Goal: Complete application form: Complete application form

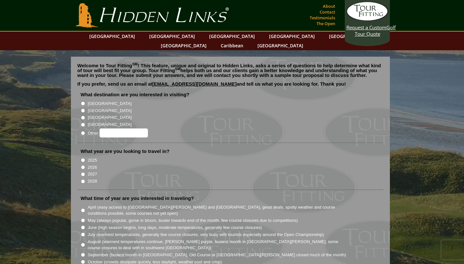
click at [83, 109] on input "[GEOGRAPHIC_DATA]" at bounding box center [83, 111] width 4 height 4
radio input "true"
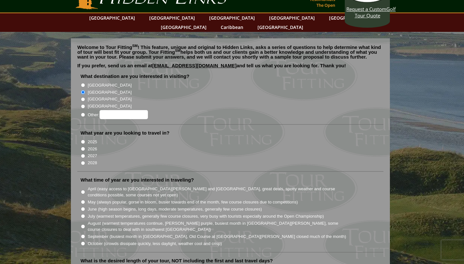
click at [82, 147] on input "2026" at bounding box center [83, 149] width 4 height 4
radio input "true"
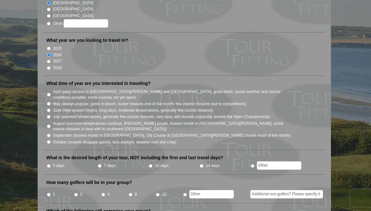
scroll to position [108, 0]
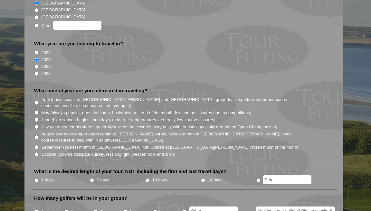
click at [35, 111] on input "May (always popular, gorse in bloom, busier towards end of the month, few cours…" at bounding box center [36, 113] width 4 height 4
radio input "true"
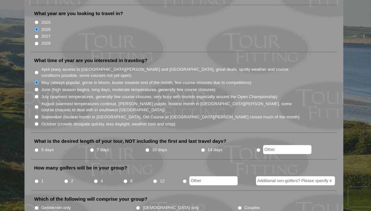
scroll to position [143, 0]
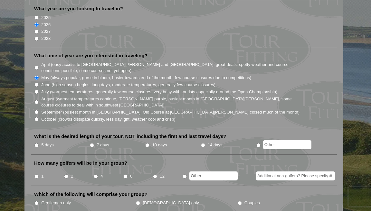
click at [146, 143] on input "10 days" at bounding box center [147, 145] width 4 height 4
radio input "true"
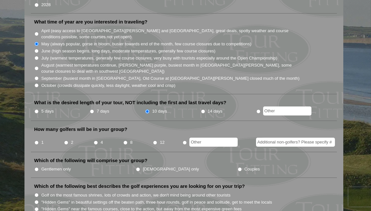
scroll to position [179, 0]
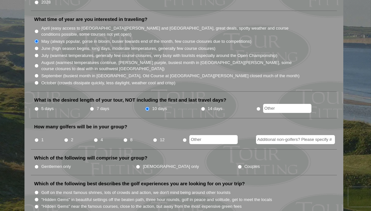
click at [67, 138] on input "2" at bounding box center [66, 140] width 4 height 4
radio input "true"
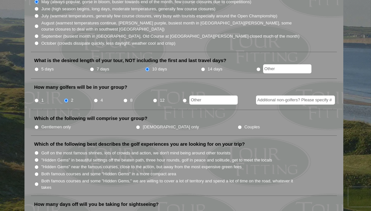
scroll to position [219, 0]
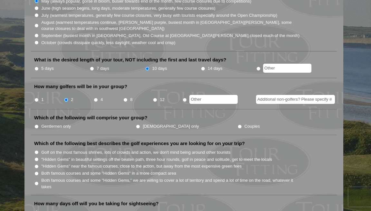
click at [36, 125] on input "Gentlemen only" at bounding box center [36, 127] width 4 height 4
radio input "true"
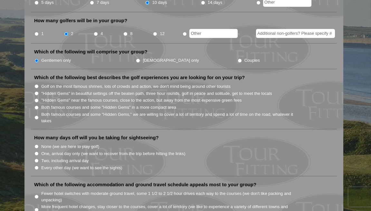
scroll to position [287, 0]
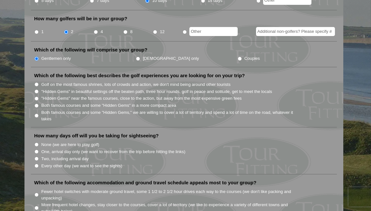
click at [36, 114] on input "Both famous courses and some "Hidden Gems," we are willing to cover a lot of te…" at bounding box center [36, 116] width 4 height 4
radio input "true"
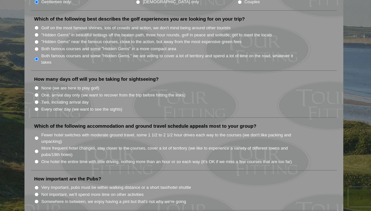
scroll to position [347, 0]
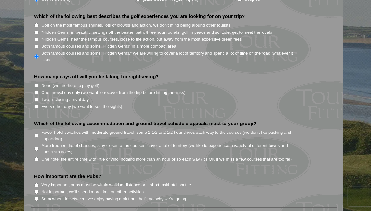
click at [36, 98] on input "Two, including arrival day" at bounding box center [36, 100] width 4 height 4
radio input "true"
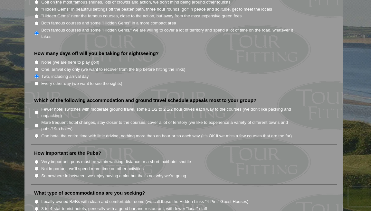
scroll to position [370, 0]
click at [36, 123] on input "More frequent hotel changes, stay closer to the courses, cover a lot of territo…" at bounding box center [36, 125] width 4 height 4
radio input "true"
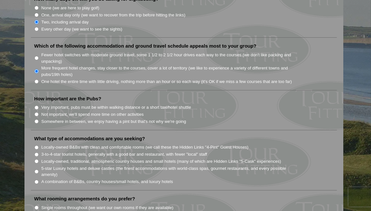
scroll to position [425, 0]
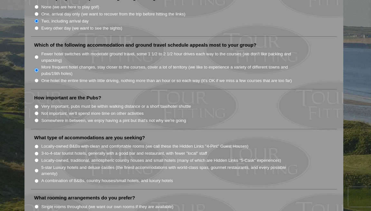
click at [36, 105] on input "Very important, pubs must be within walking distance or a short taxi/hotel shut…" at bounding box center [36, 107] width 4 height 4
radio input "true"
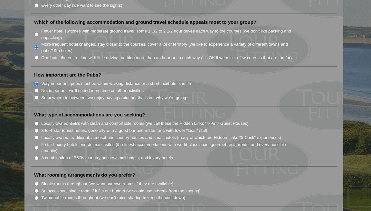
scroll to position [454, 0]
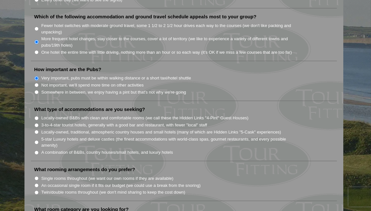
click at [37, 130] on input "Locally-owned, traditional, atmospheric country houses and small hotels (many o…" at bounding box center [36, 132] width 4 height 4
radio input "true"
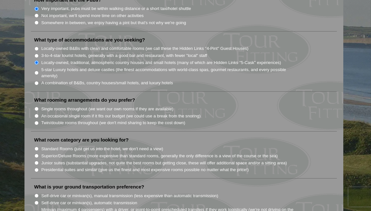
scroll to position [523, 0]
click at [36, 121] on input "Twin/double rooms throughout (we don't mind sharing to keep the cost down)" at bounding box center [36, 123] width 4 height 4
radio input "true"
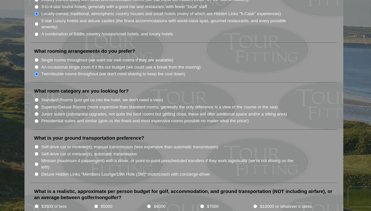
scroll to position [575, 0]
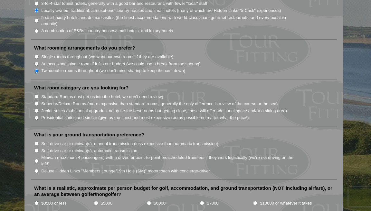
click at [36, 102] on input "Superior/Deluxe Rooms (more expensive than standard rooms, generally the only d…" at bounding box center [36, 104] width 4 height 4
radio input "true"
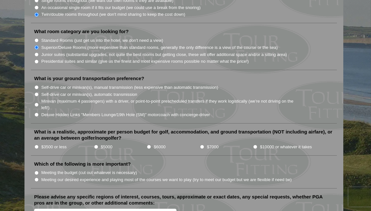
scroll to position [632, 0]
click at [36, 85] on input "Self-drive car or minivan(s), manual transmission (less expensive than automati…" at bounding box center [36, 87] width 4 height 4
radio input "true"
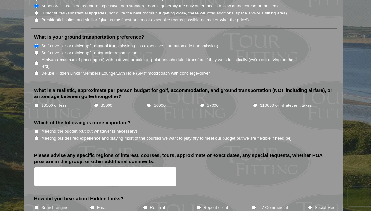
scroll to position [681, 0]
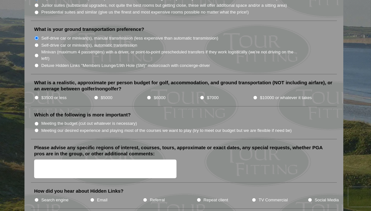
click at [149, 96] on input "$6000" at bounding box center [149, 98] width 4 height 4
radio input "true"
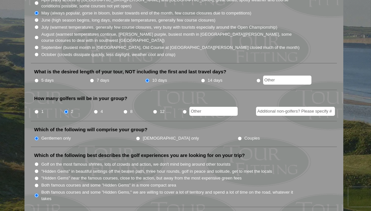
scroll to position [14, 0]
